Goal: Transaction & Acquisition: Register for event/course

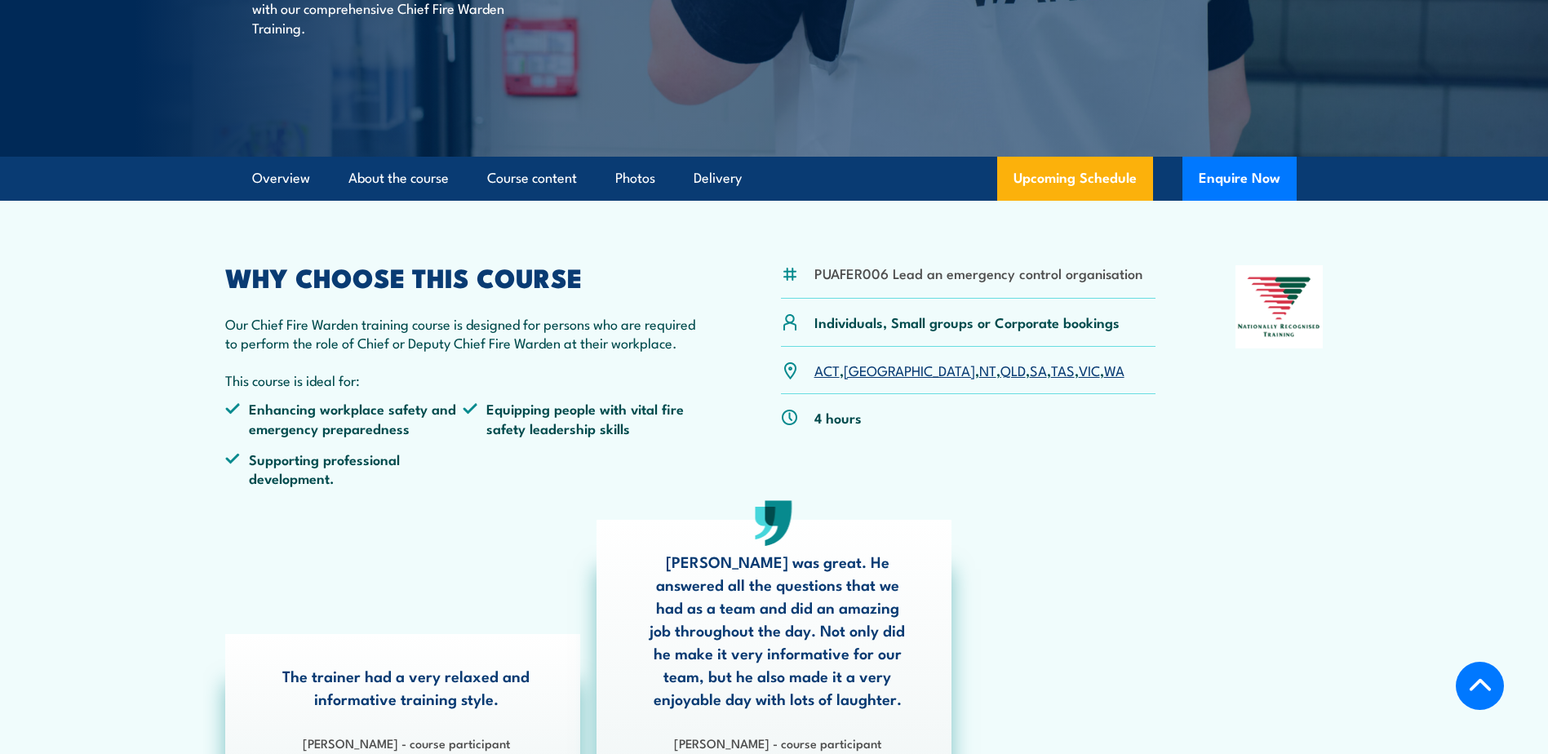
scroll to position [408, 0]
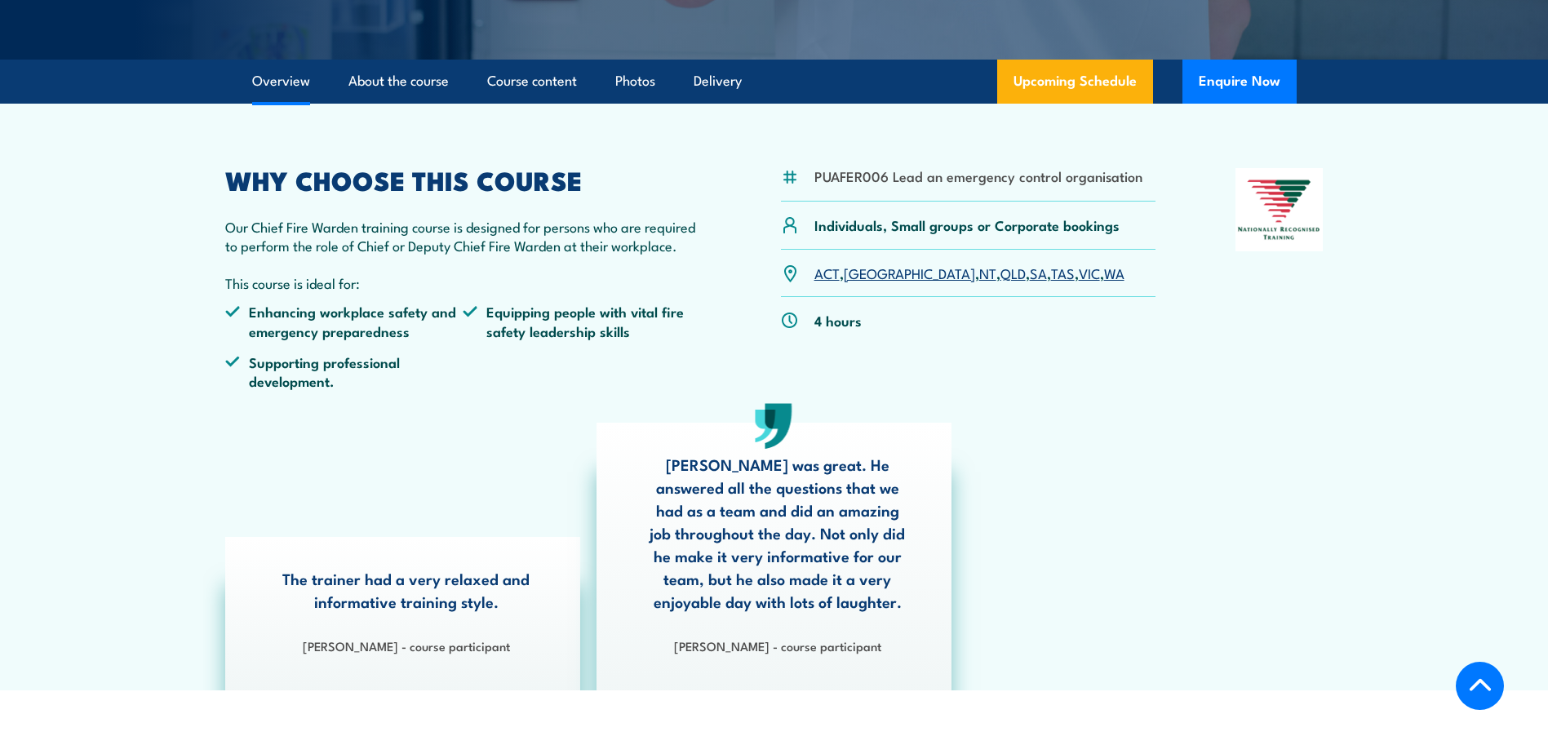
click at [1104, 275] on link "WA" at bounding box center [1114, 273] width 20 height 20
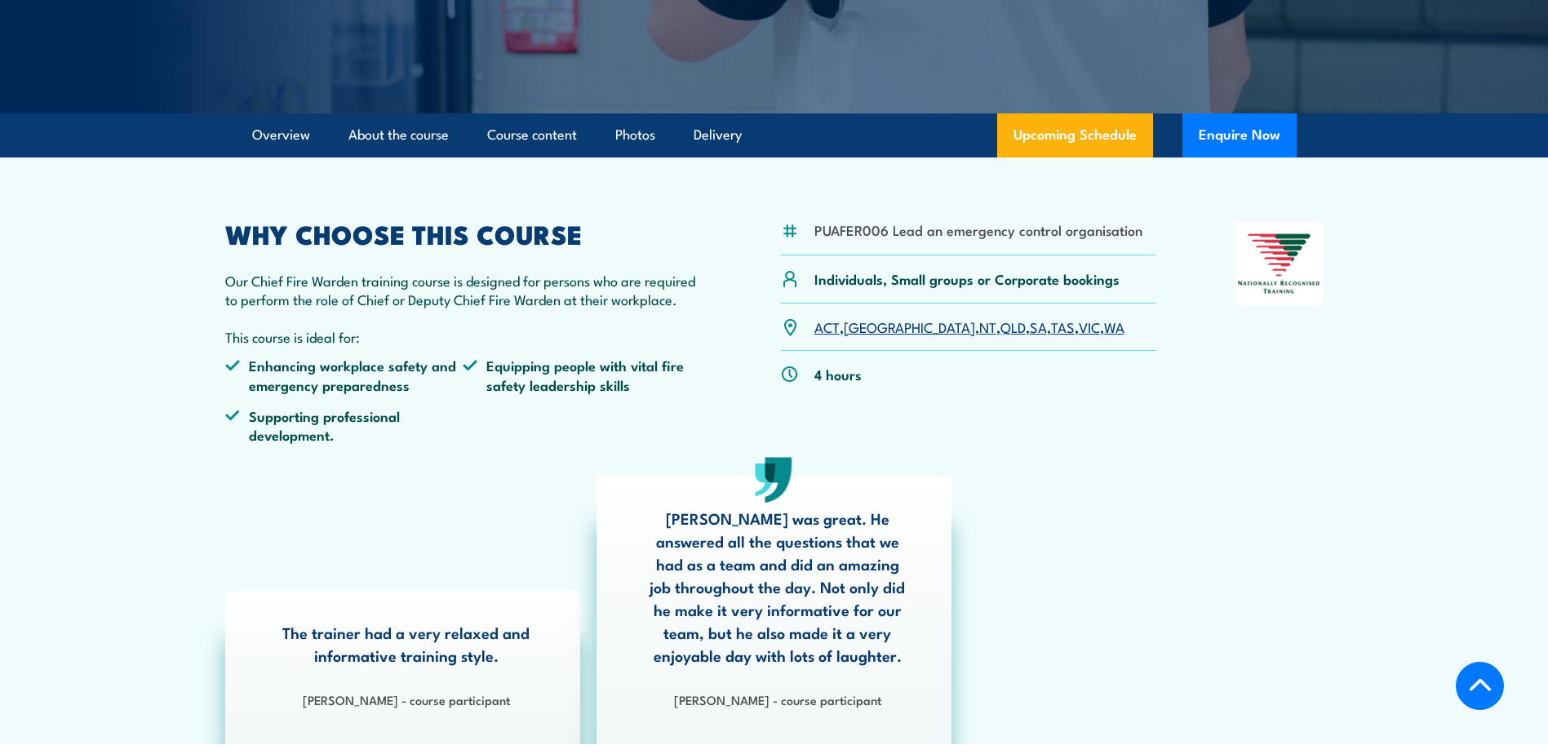
scroll to position [408, 0]
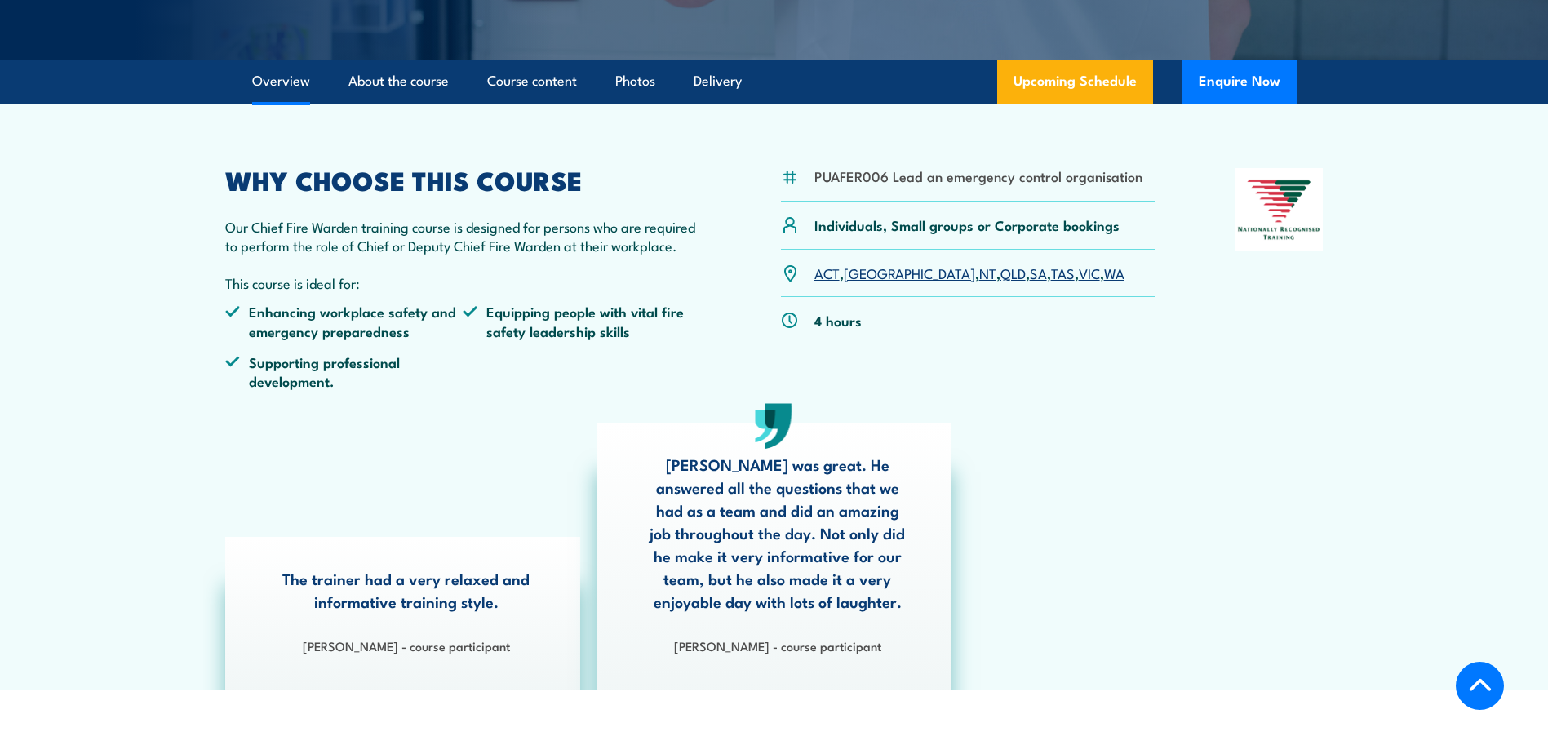
click at [1104, 275] on link "WA" at bounding box center [1114, 273] width 20 height 20
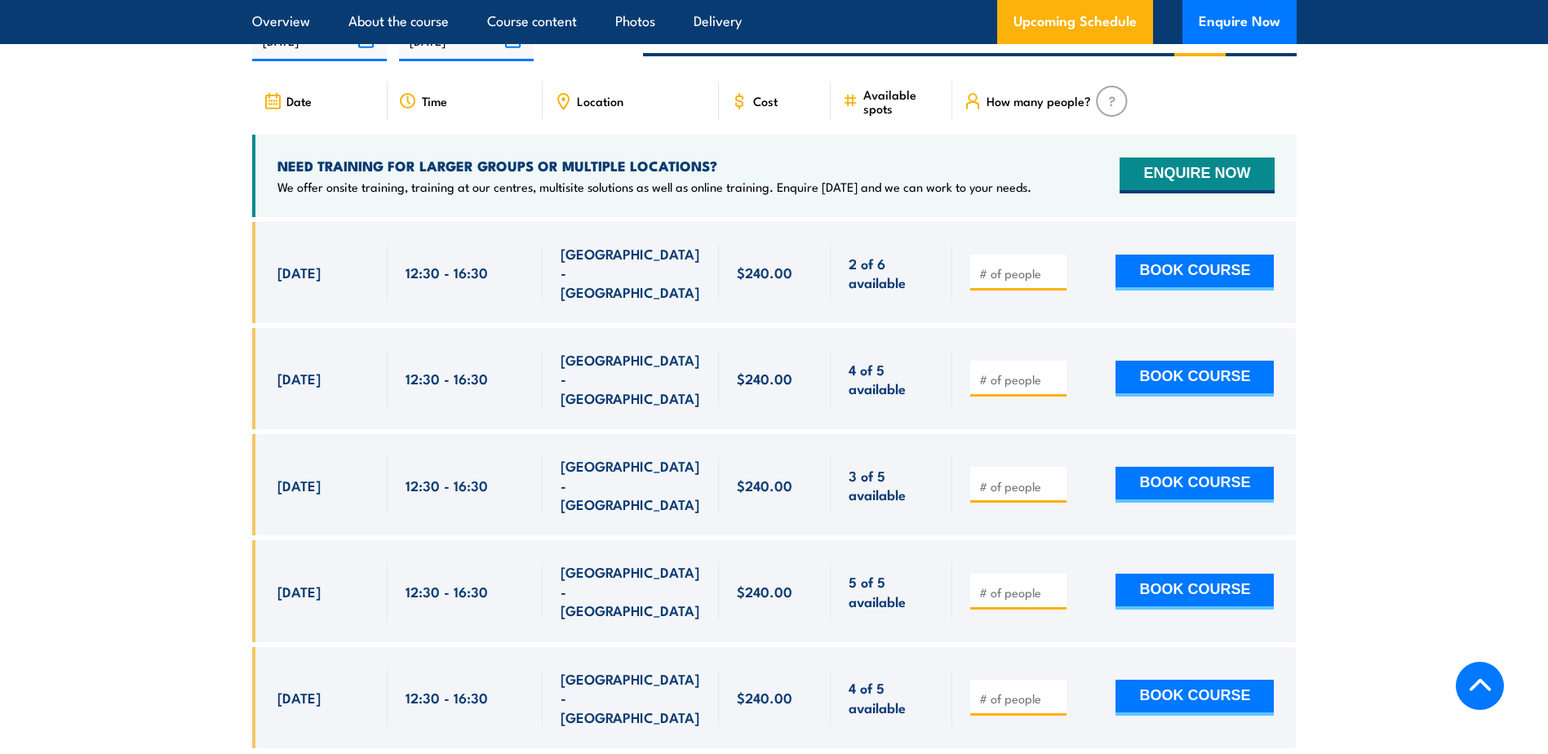
scroll to position [2912, 0]
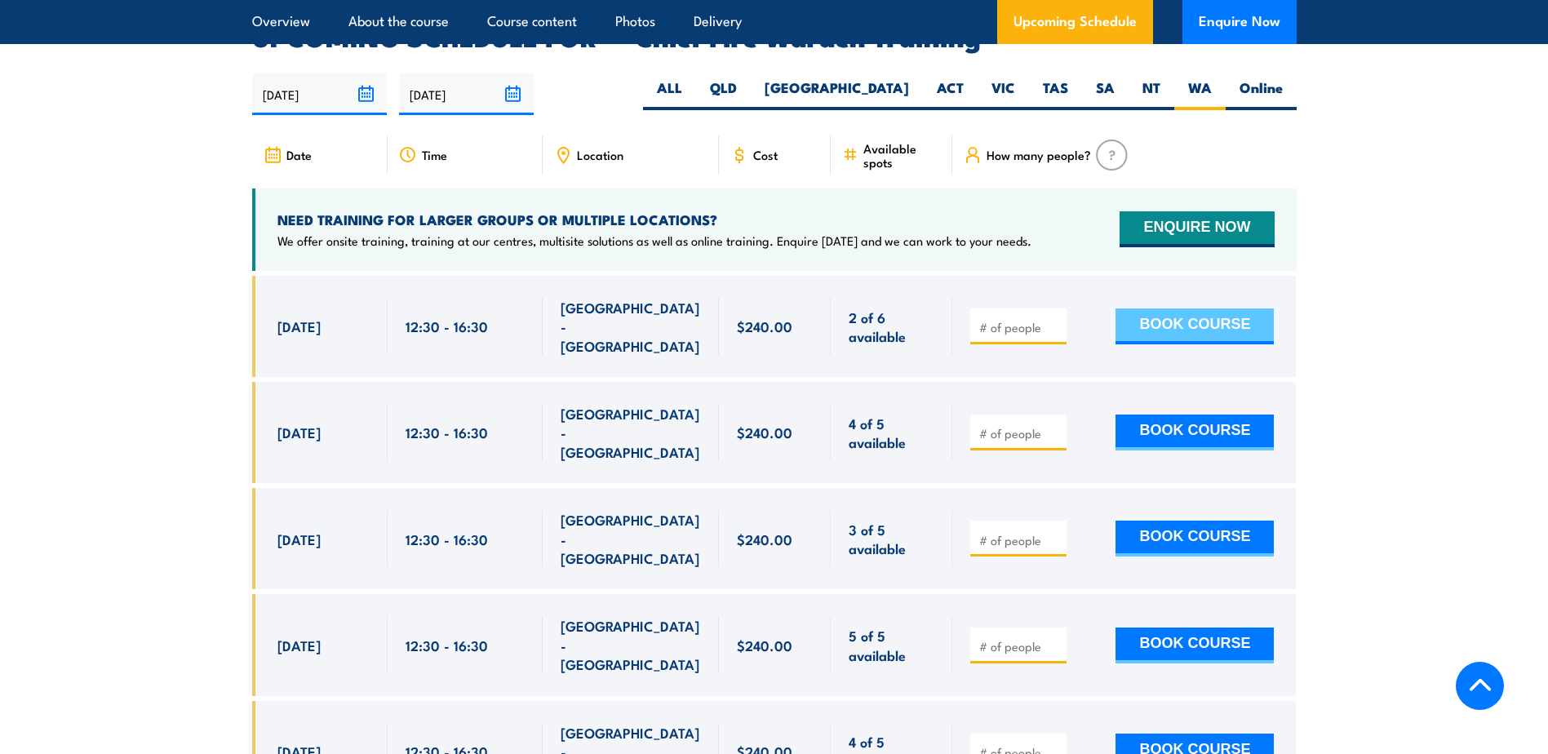
drag, startPoint x: 1206, startPoint y: 292, endPoint x: 1222, endPoint y: 290, distance: 16.5
click at [1206, 309] on button "BOOK COURSE" at bounding box center [1195, 327] width 158 height 36
type input "1"
click at [1197, 309] on button "BOOK COURSE" at bounding box center [1195, 327] width 158 height 36
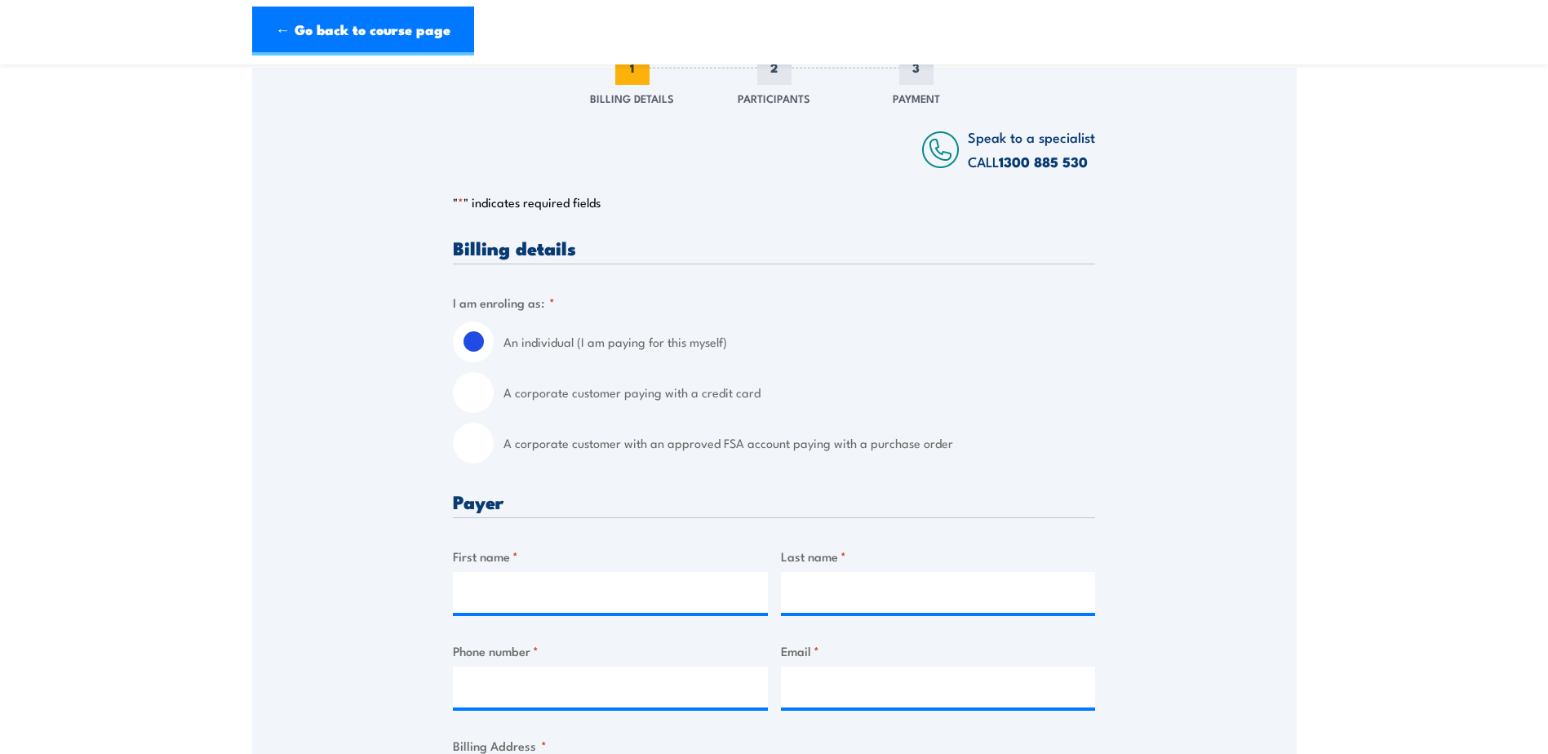
scroll to position [272, 0]
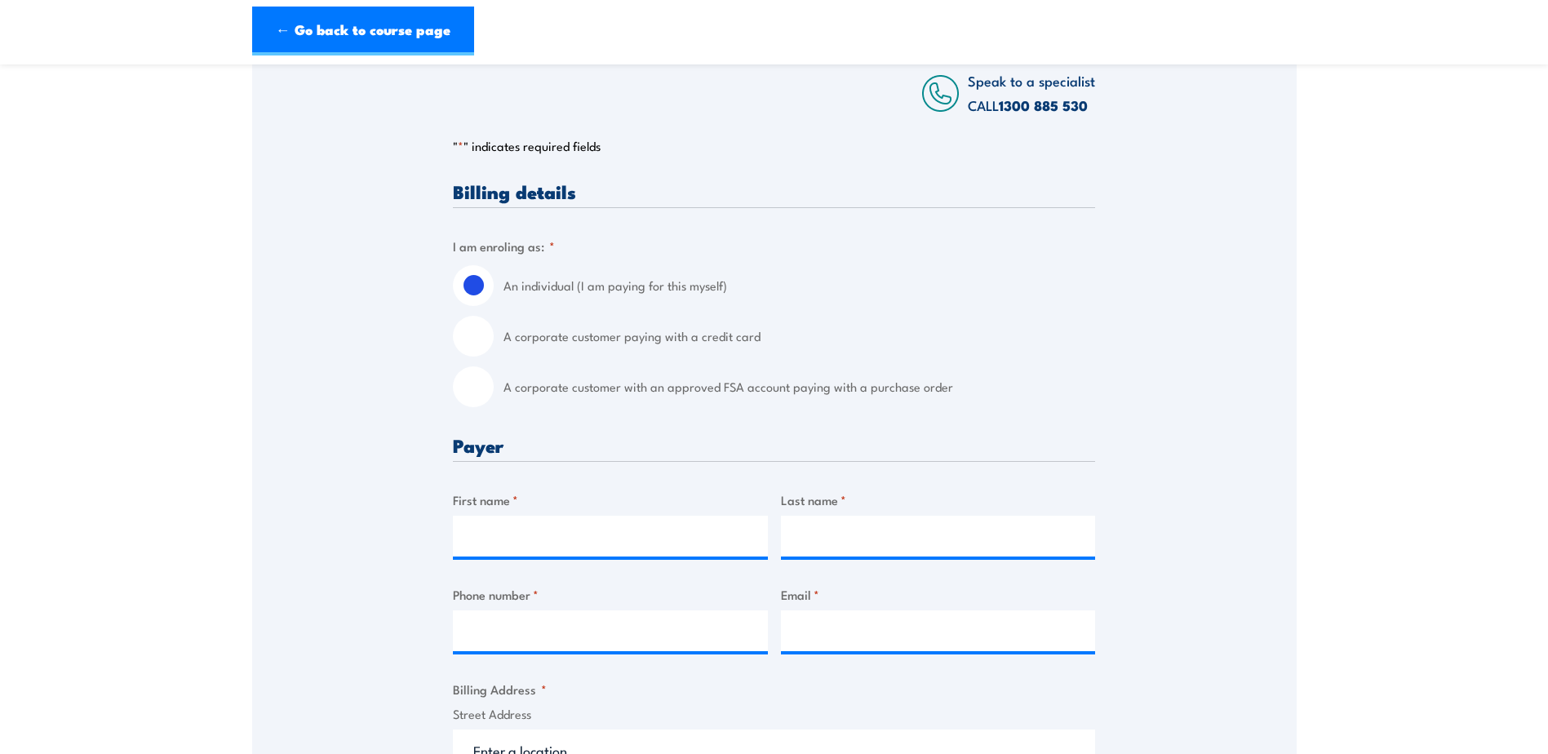
click at [537, 348] on label "A corporate customer paying with a credit card" at bounding box center [800, 336] width 592 height 41
click at [494, 348] on input "A corporate customer paying with a credit card" at bounding box center [473, 336] width 41 height 41
radio input "true"
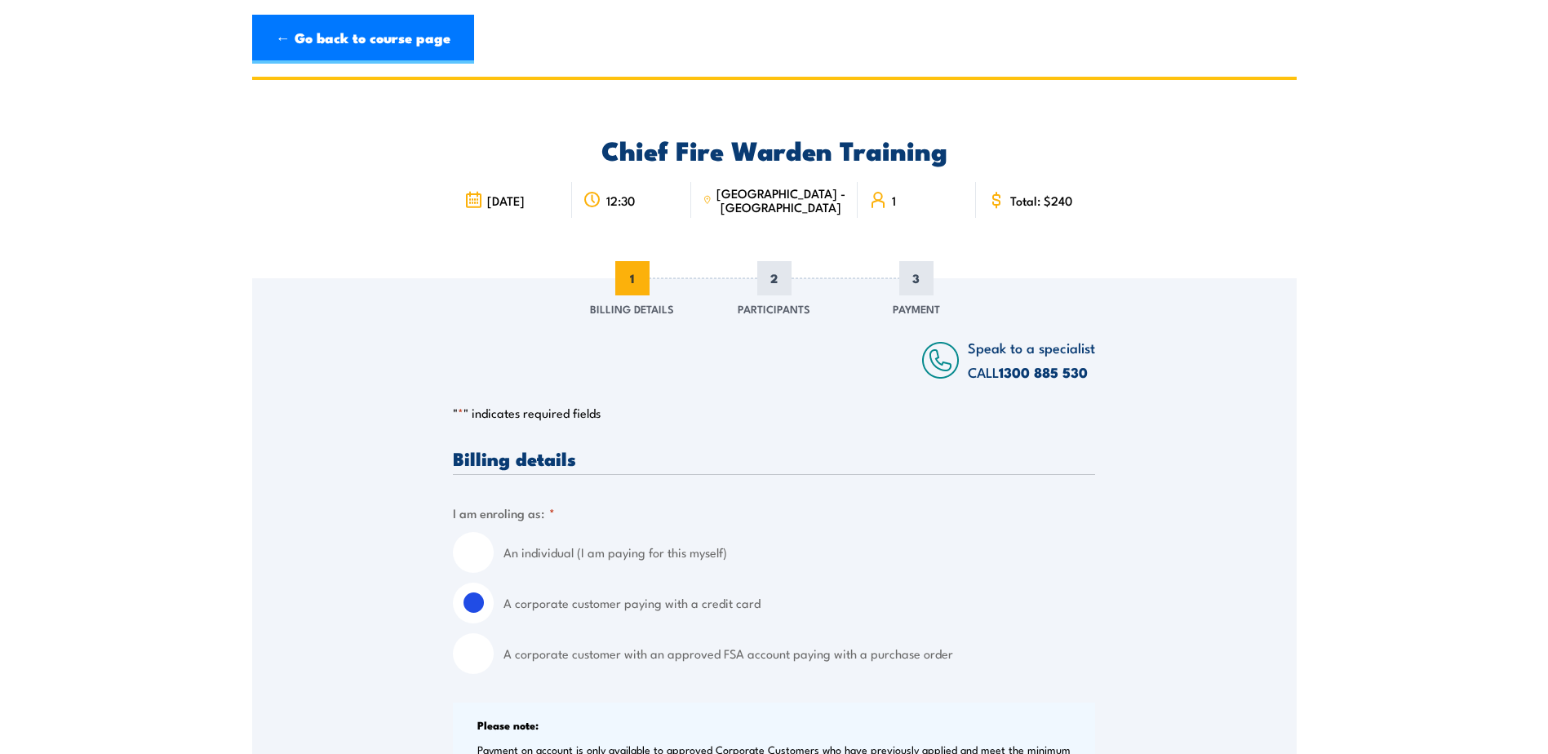
scroll to position [0, 0]
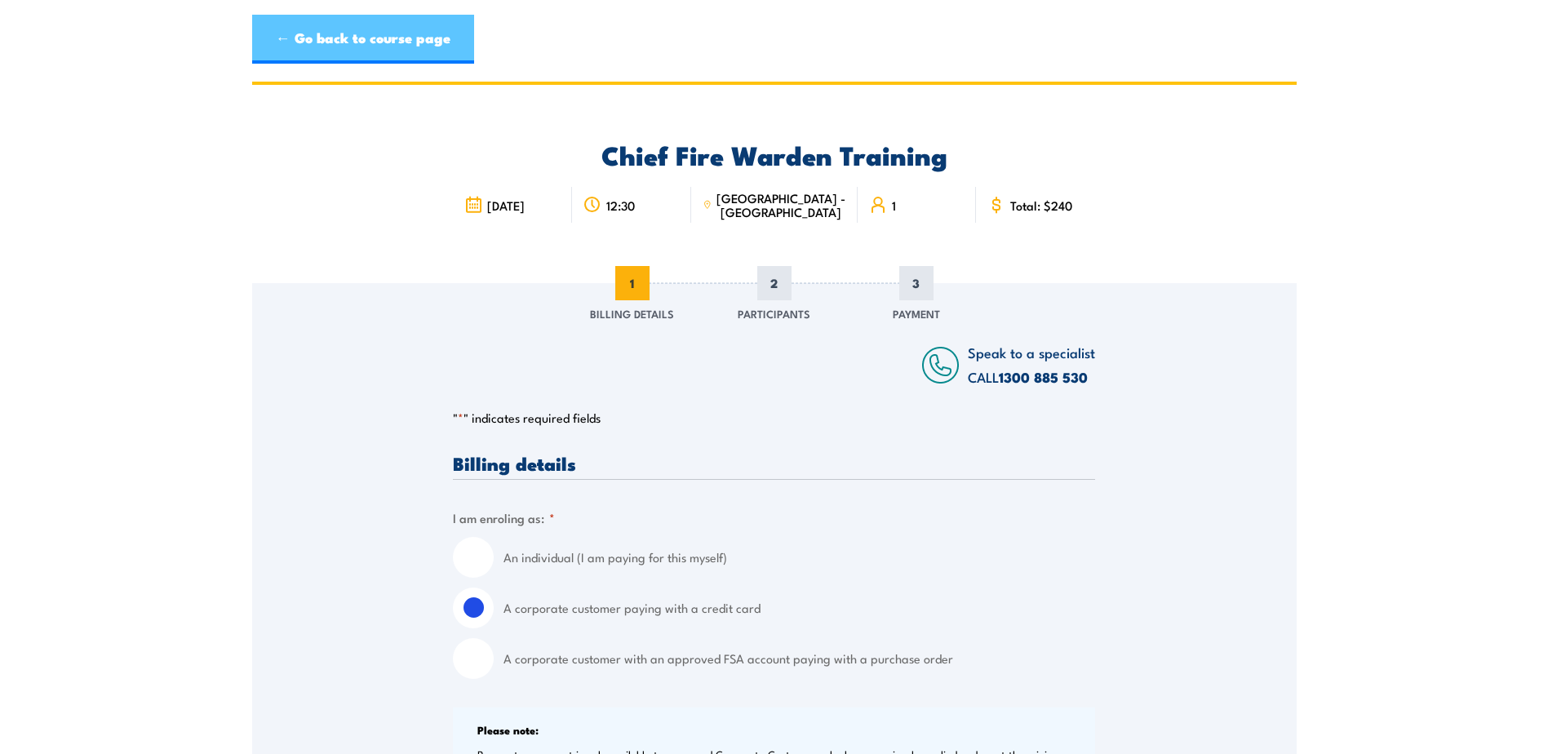
click at [328, 54] on link "← Go back to course page" at bounding box center [363, 39] width 222 height 49
